Goal: Browse casually: Explore the website without a specific task or goal

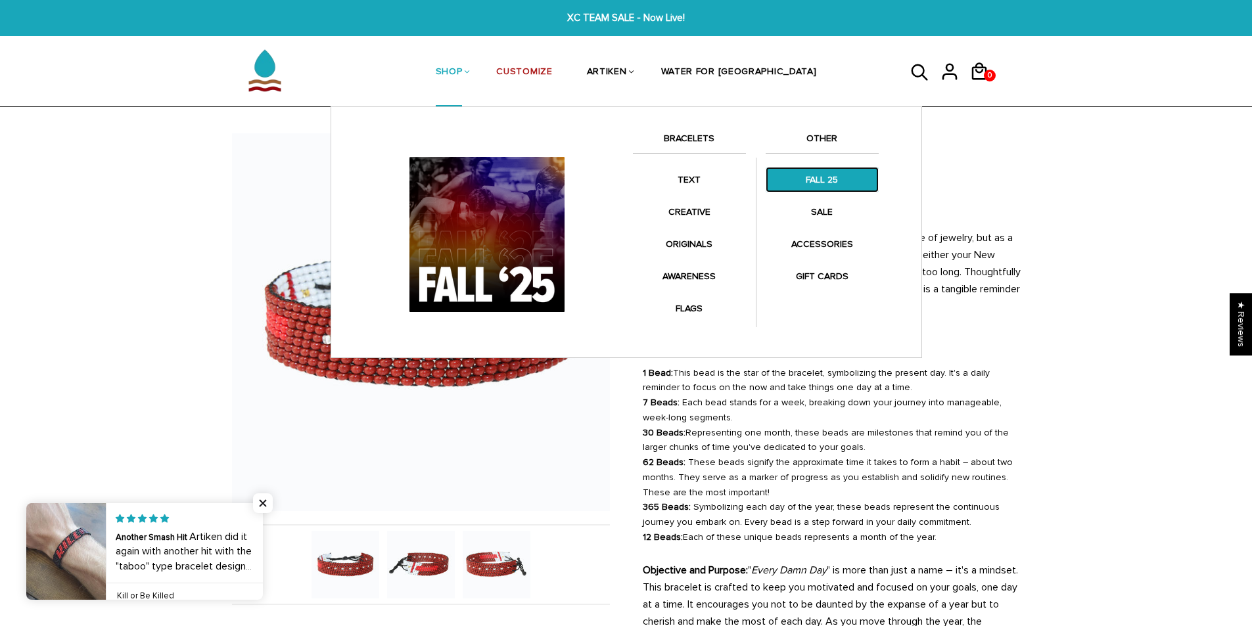
click at [834, 184] on link "FALL 25" at bounding box center [822, 180] width 113 height 26
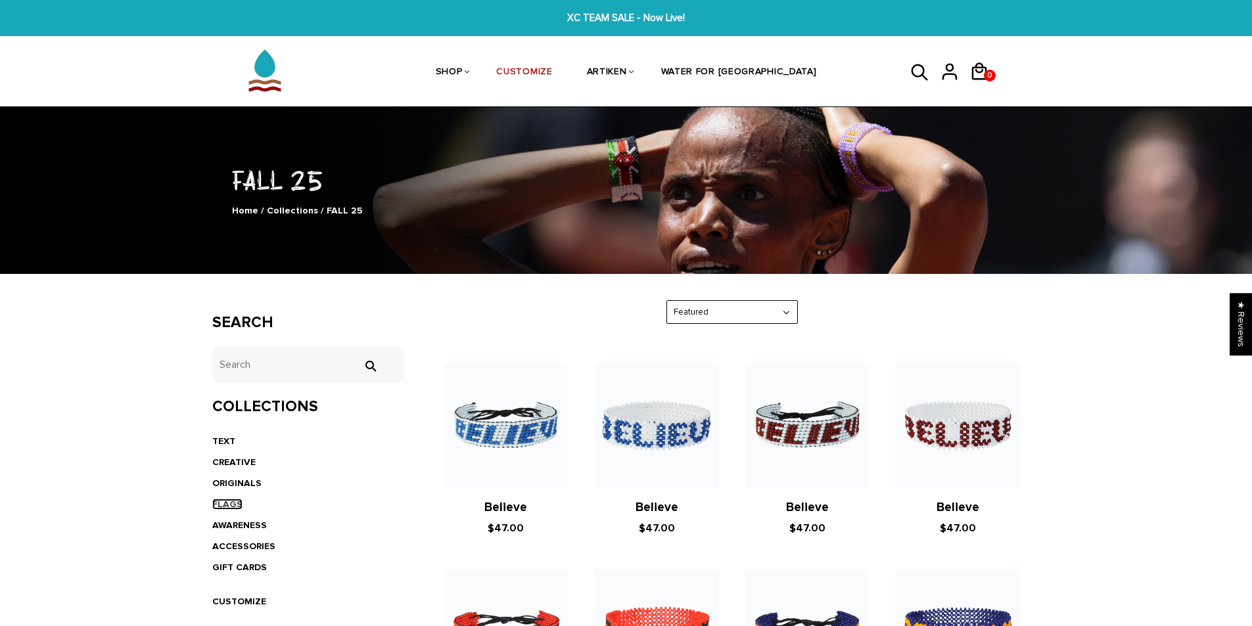
click at [235, 501] on link "FLAGS" at bounding box center [227, 504] width 30 height 11
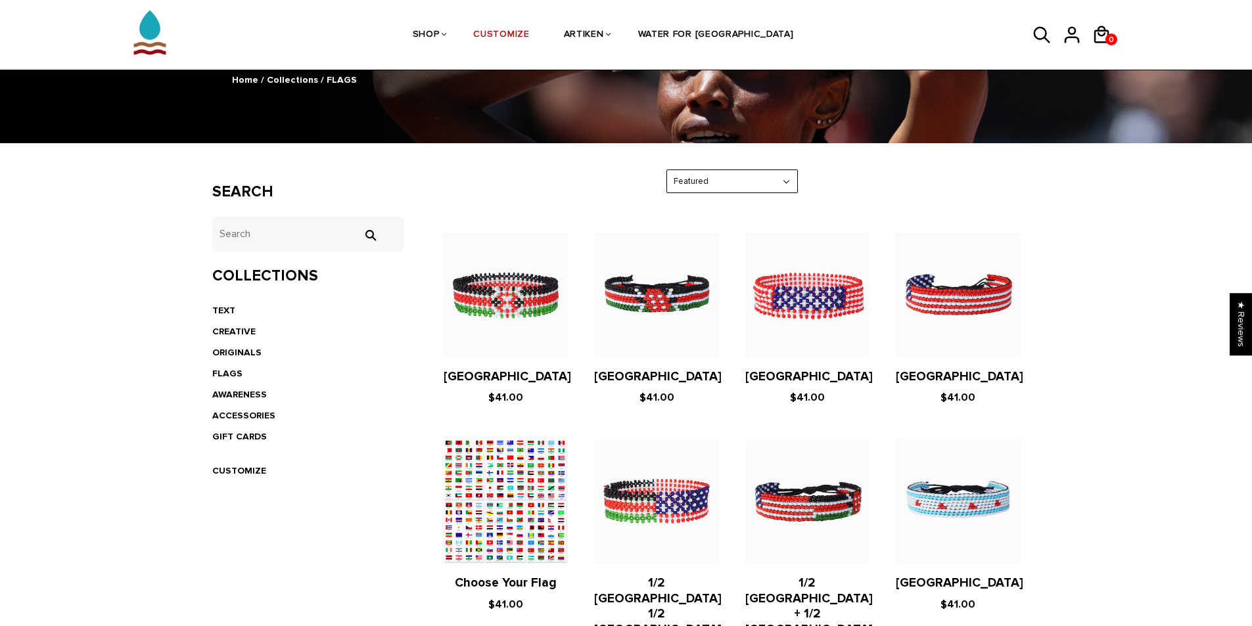
scroll to position [131, 0]
click at [242, 350] on link "ORIGINALS" at bounding box center [236, 351] width 49 height 11
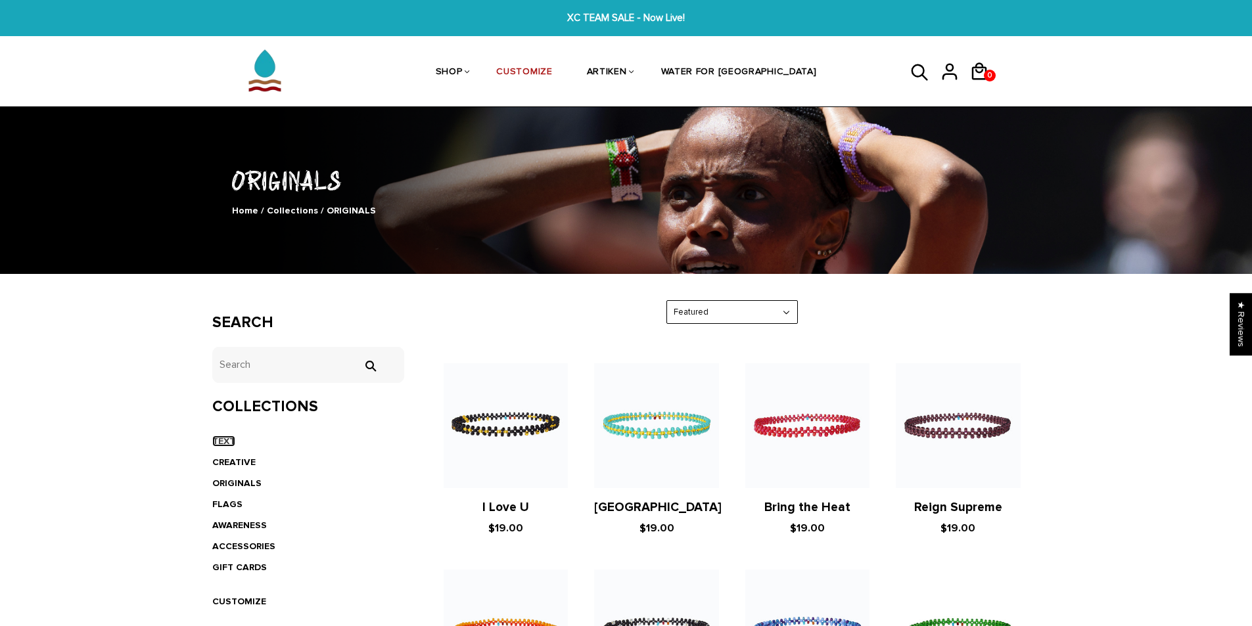
click at [213, 439] on link "TEXT" at bounding box center [223, 441] width 23 height 11
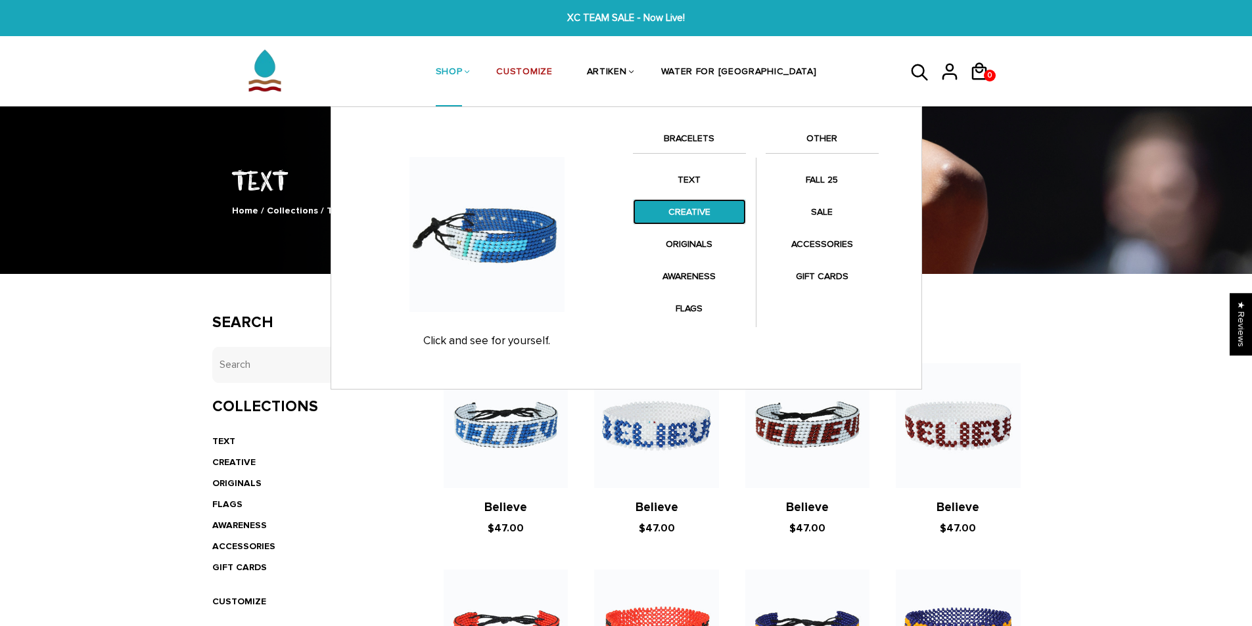
click at [724, 218] on link "CREATIVE" at bounding box center [689, 212] width 113 height 26
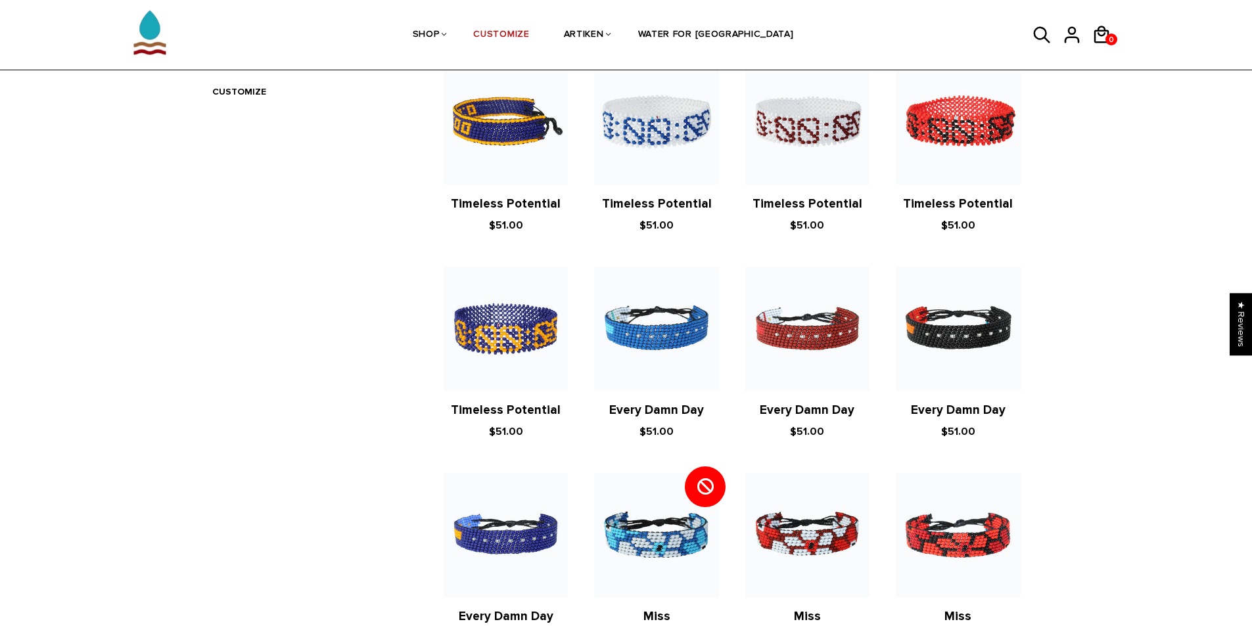
scroll to position [526, 0]
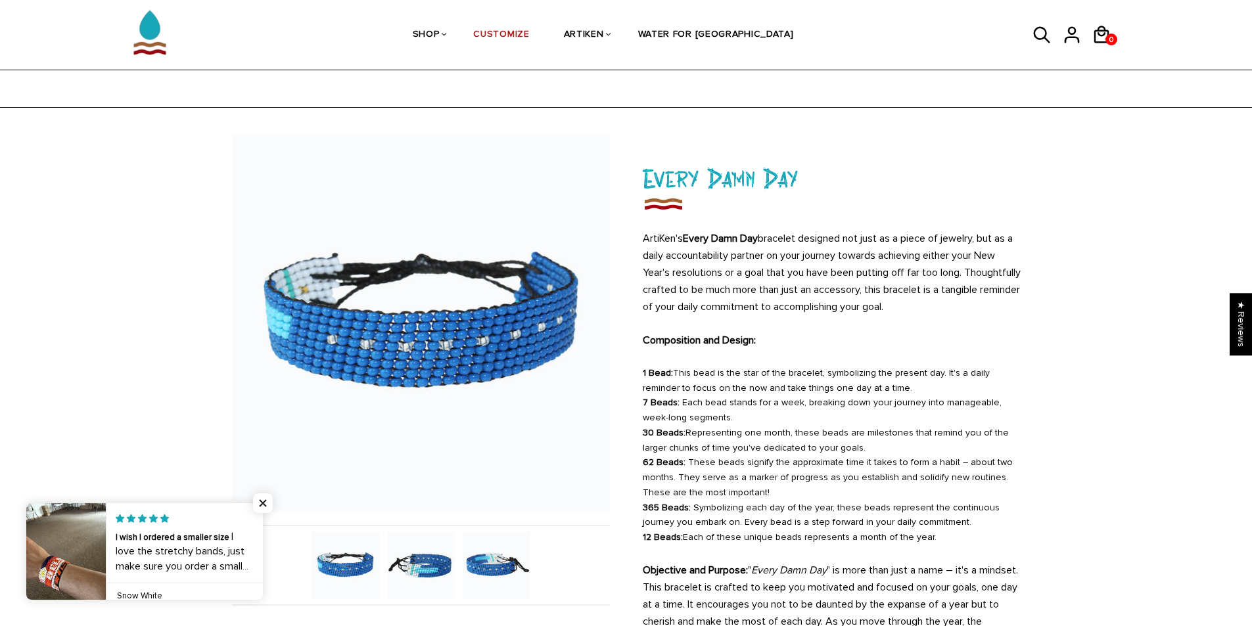
scroll to position [394, 0]
